Goal: Information Seeking & Learning: Learn about a topic

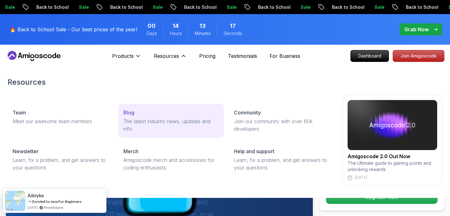
click at [132, 113] on p "Blog" at bounding box center [128, 113] width 11 height 8
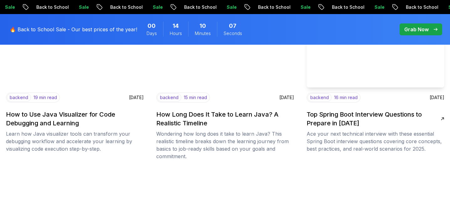
scroll to position [472, 0]
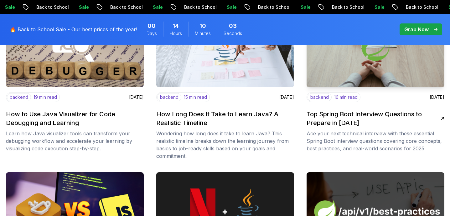
click at [388, 122] on h2 "Top Spring Boot Interview Questions to Prepare in [DATE]" at bounding box center [374, 119] width 134 height 18
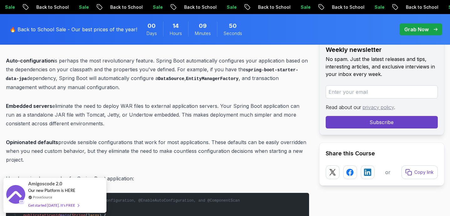
scroll to position [525, 0]
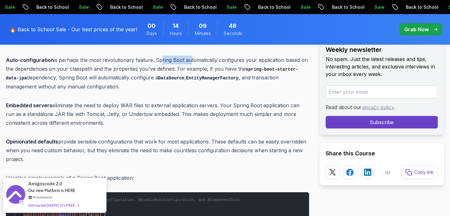
drag, startPoint x: 155, startPoint y: 61, endPoint x: 187, endPoint y: 59, distance: 32.0
click at [187, 59] on p "Auto-configuration is perhaps the most revolutionary feature. Spring Boot autom…" at bounding box center [157, 73] width 303 height 35
click at [200, 59] on p "Auto-configuration is perhaps the most revolutionary feature. Spring Boot autom…" at bounding box center [157, 73] width 303 height 35
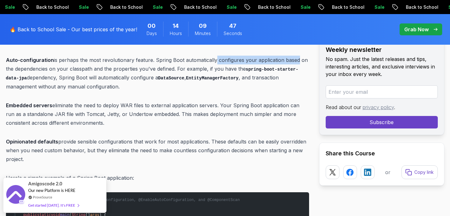
drag, startPoint x: 213, startPoint y: 60, endPoint x: 295, endPoint y: 57, distance: 82.7
click at [295, 57] on p "Auto-configuration is perhaps the most revolutionary feature. Spring Boot autom…" at bounding box center [157, 73] width 303 height 35
click at [299, 60] on p "Auto-configuration is perhaps the most revolutionary feature. Spring Boot autom…" at bounding box center [157, 73] width 303 height 35
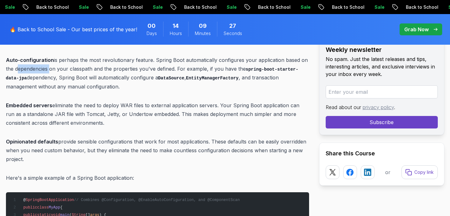
drag, startPoint x: 48, startPoint y: 69, endPoint x: 15, endPoint y: 67, distance: 32.6
click at [15, 67] on p "Auto-configuration is perhaps the most revolutionary feature. Spring Boot autom…" at bounding box center [157, 73] width 303 height 35
click at [31, 67] on p "Auto-configuration is perhaps the most revolutionary feature. Spring Boot autom…" at bounding box center [157, 73] width 303 height 35
click at [51, 69] on p "Auto-configuration is perhaps the most revolutionary feature. Spring Boot autom…" at bounding box center [157, 73] width 303 height 35
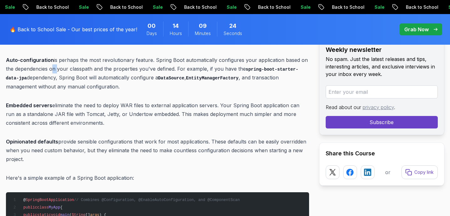
click at [51, 69] on p "Auto-configuration is perhaps the most revolutionary feature. Spring Boot autom…" at bounding box center [157, 73] width 303 height 35
click at [26, 70] on p "Auto-configuration is perhaps the most revolutionary feature. Spring Boot autom…" at bounding box center [157, 73] width 303 height 35
click at [51, 69] on p "Auto-configuration is perhaps the most revolutionary feature. Spring Boot autom…" at bounding box center [157, 73] width 303 height 35
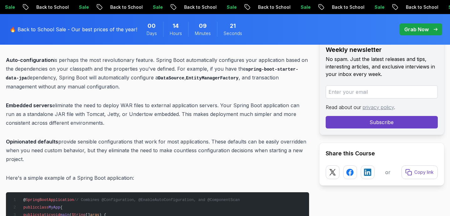
click at [60, 69] on p "Auto-configuration is perhaps the most revolutionary feature. Spring Boot autom…" at bounding box center [157, 73] width 303 height 35
click at [81, 69] on p "Auto-configuration is perhaps the most revolutionary feature. Spring Boot autom…" at bounding box center [157, 73] width 303 height 35
click at [127, 69] on p "Auto-configuration is perhaps the most revolutionary feature. Spring Boot autom…" at bounding box center [157, 73] width 303 height 35
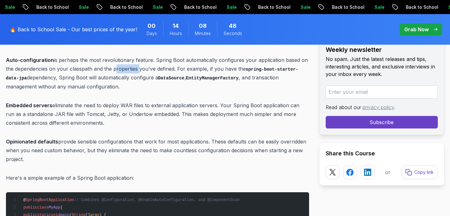
click at [127, 69] on p "Auto-configuration is perhaps the most revolutionary feature. Spring Boot autom…" at bounding box center [157, 73] width 303 height 35
click at [158, 67] on p "Auto-configuration is perhaps the most revolutionary feature. Spring Boot autom…" at bounding box center [157, 73] width 303 height 35
click at [122, 68] on p "Auto-configuration is perhaps the most revolutionary feature. Spring Boot autom…" at bounding box center [157, 73] width 303 height 35
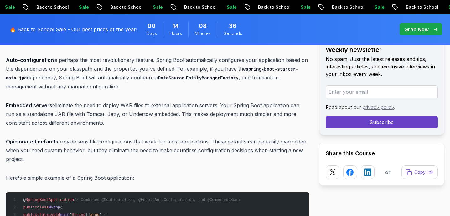
click at [143, 70] on p "Auto-configuration is perhaps the most revolutionary feature. Spring Boot autom…" at bounding box center [157, 73] width 303 height 35
click at [162, 69] on p "Auto-configuration is perhaps the most revolutionary feature. Spring Boot autom…" at bounding box center [157, 73] width 303 height 35
click at [138, 70] on p "Auto-configuration is perhaps the most revolutionary feature. Spring Boot autom…" at bounding box center [157, 73] width 303 height 35
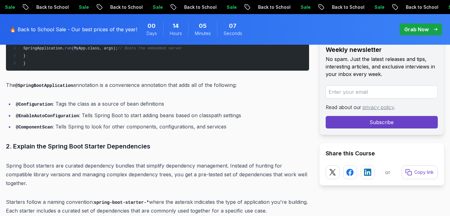
scroll to position [700, 0]
